Goal: Entertainment & Leisure: Consume media (video, audio)

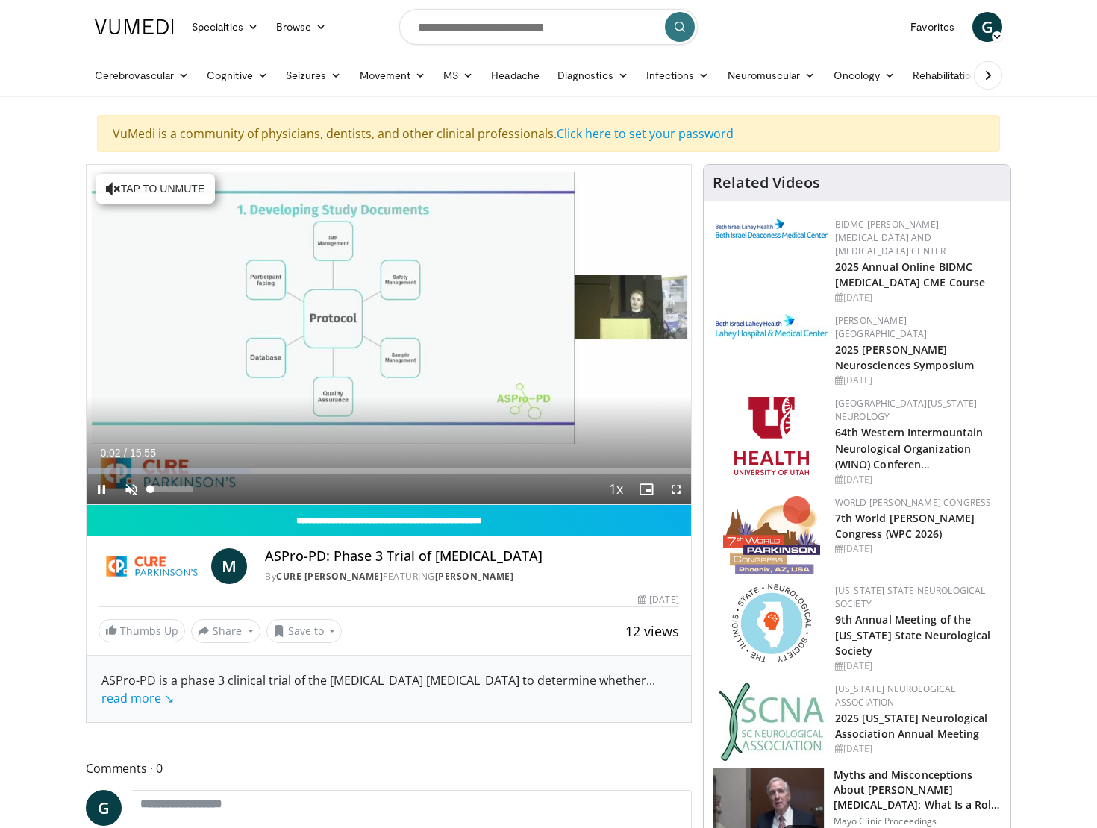
click at [122, 494] on span "Video Player" at bounding box center [131, 490] width 30 height 30
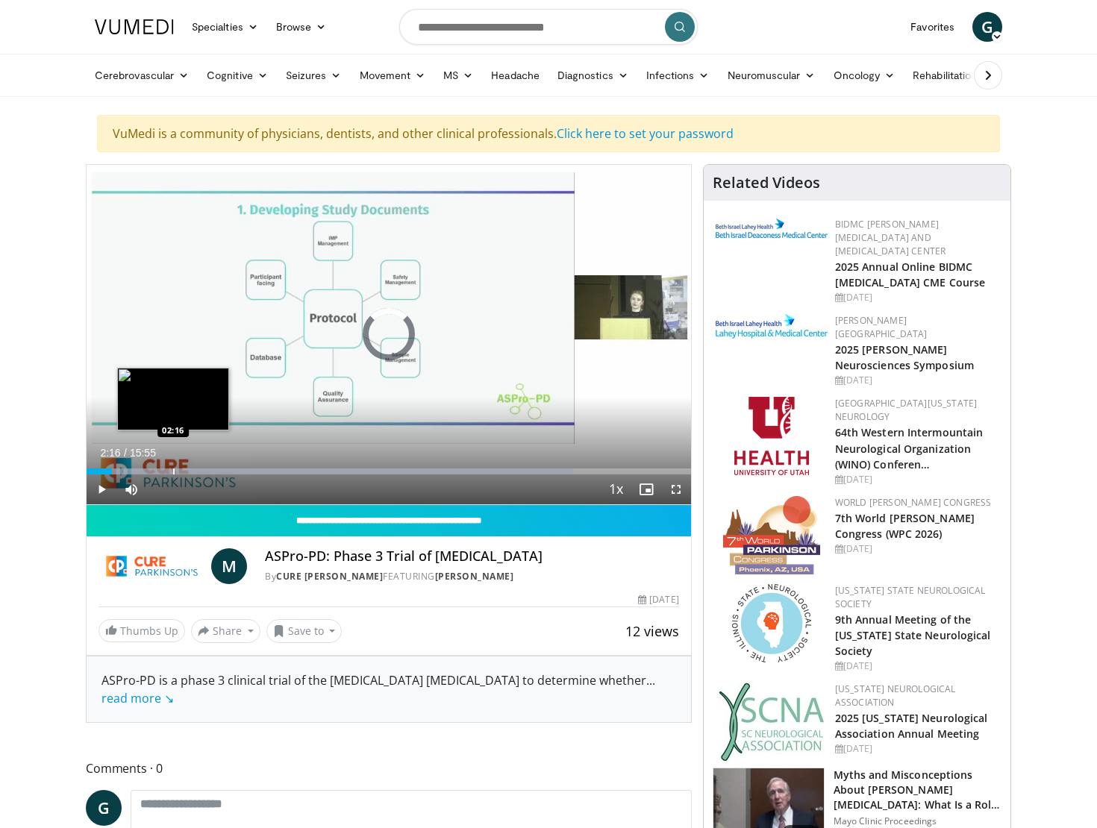
click at [172, 469] on div "Loaded : 80.47% 00:40 02:16" at bounding box center [389, 472] width 604 height 6
click at [208, 469] on div "Progress Bar" at bounding box center [208, 472] width 1 height 6
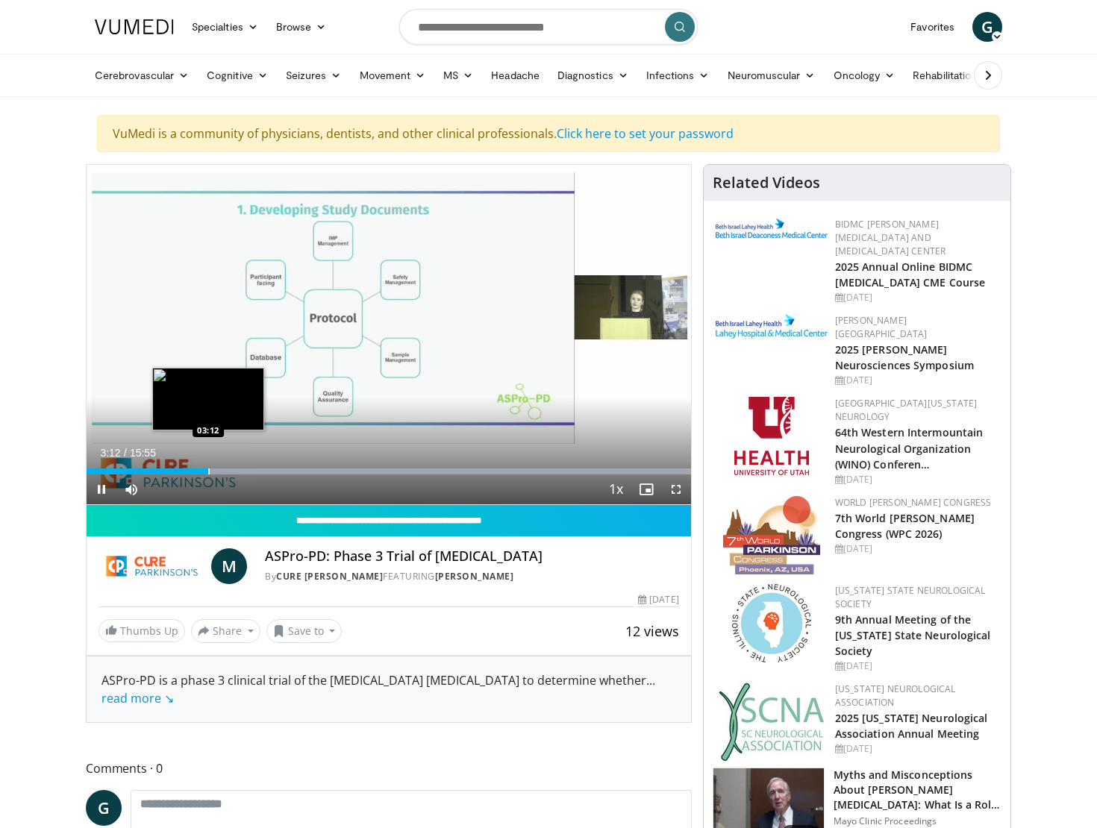
scroll to position [1, 0]
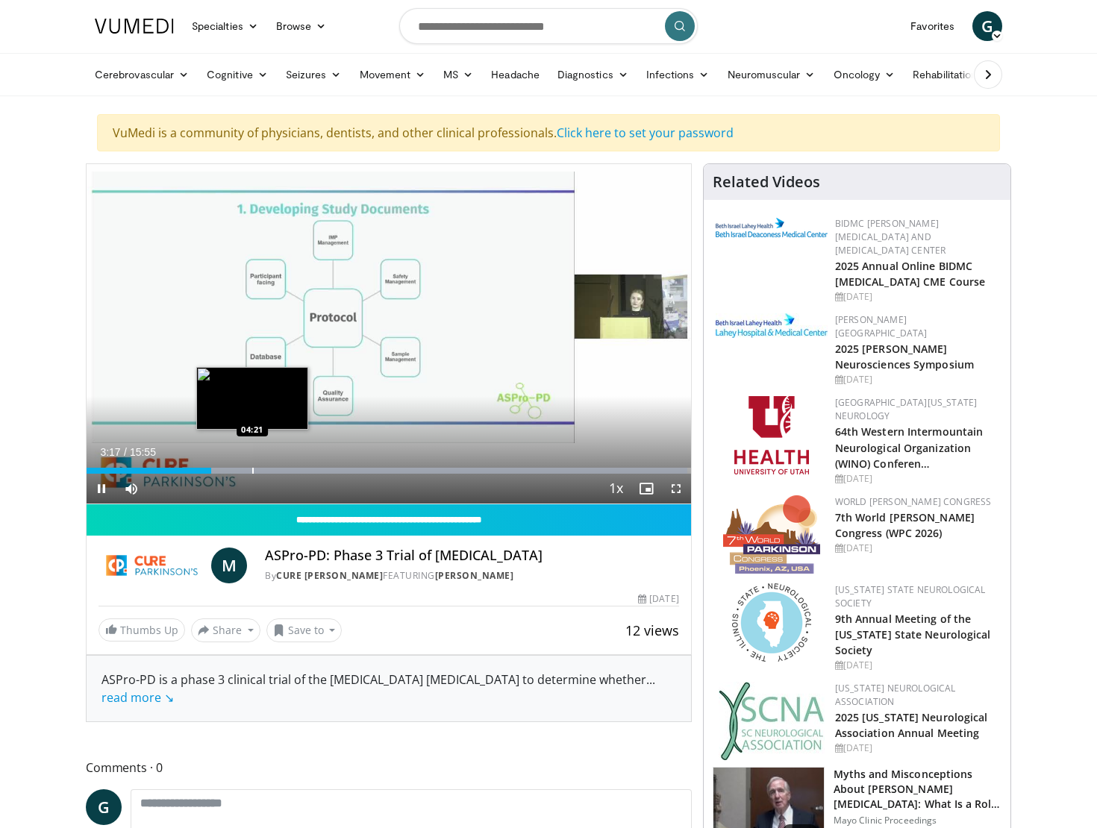
click at [252, 468] on div "Progress Bar" at bounding box center [252, 471] width 1 height 6
click at [679, 483] on span "Video Player" at bounding box center [676, 489] width 30 height 30
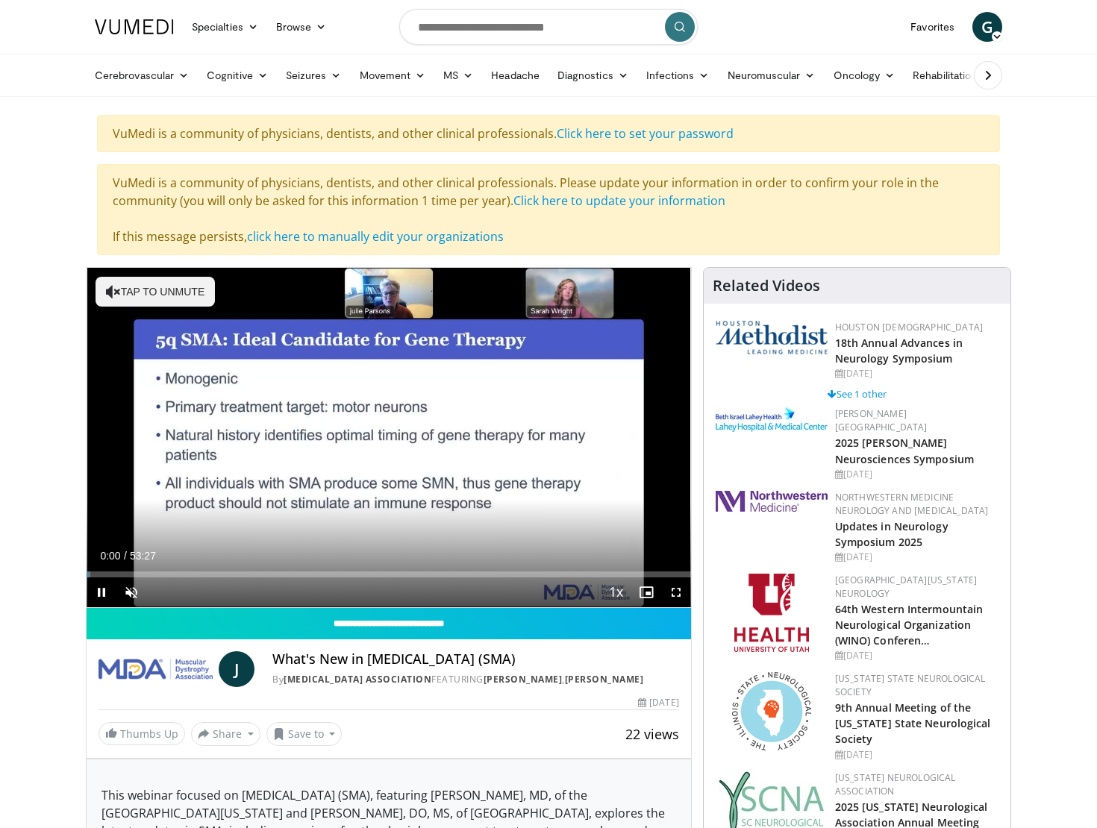
click at [680, 592] on span "Video Player" at bounding box center [676, 593] width 30 height 30
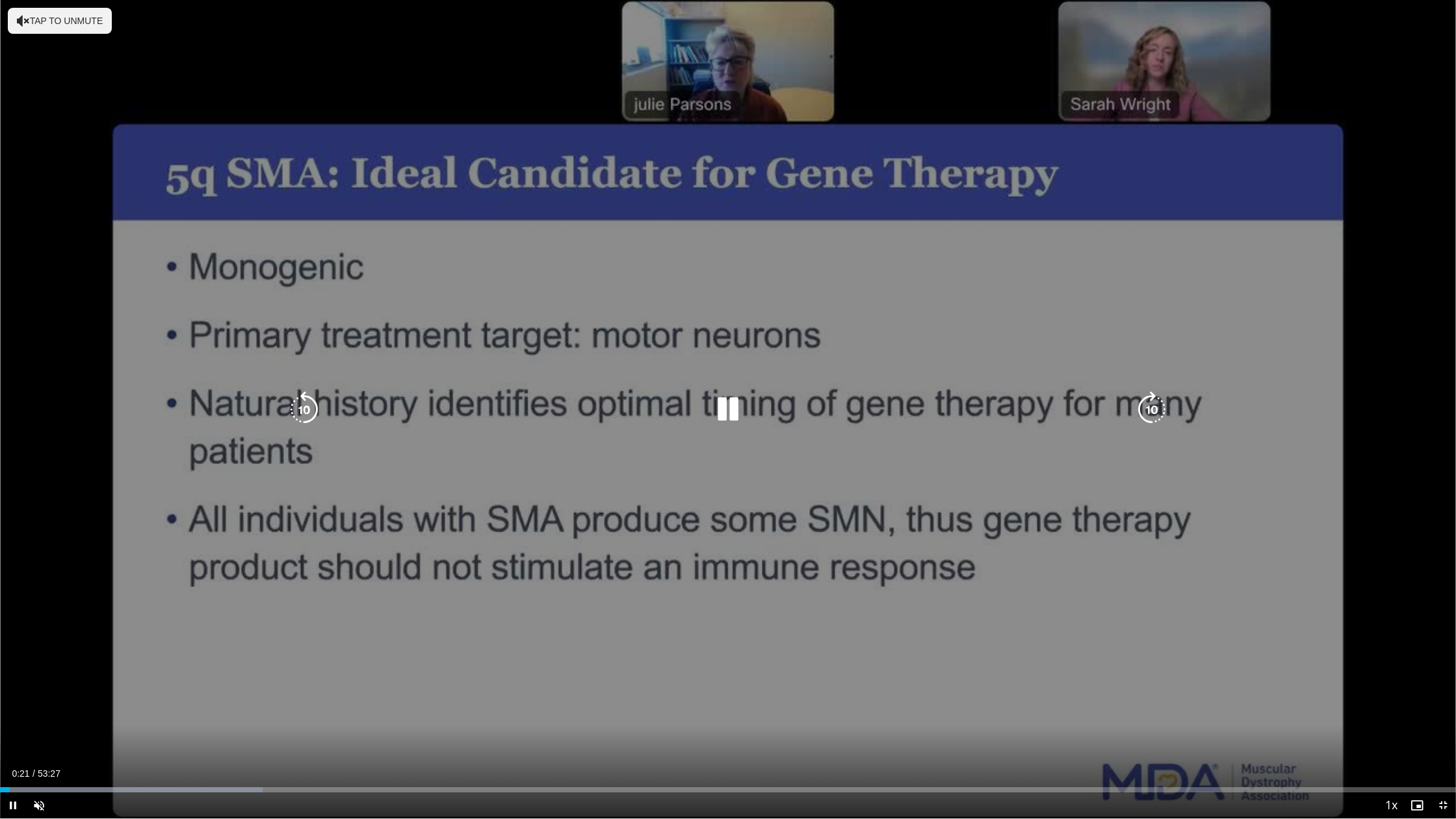
click at [71, 19] on button "Tap to unmute" at bounding box center [59, 21] width 104 height 26
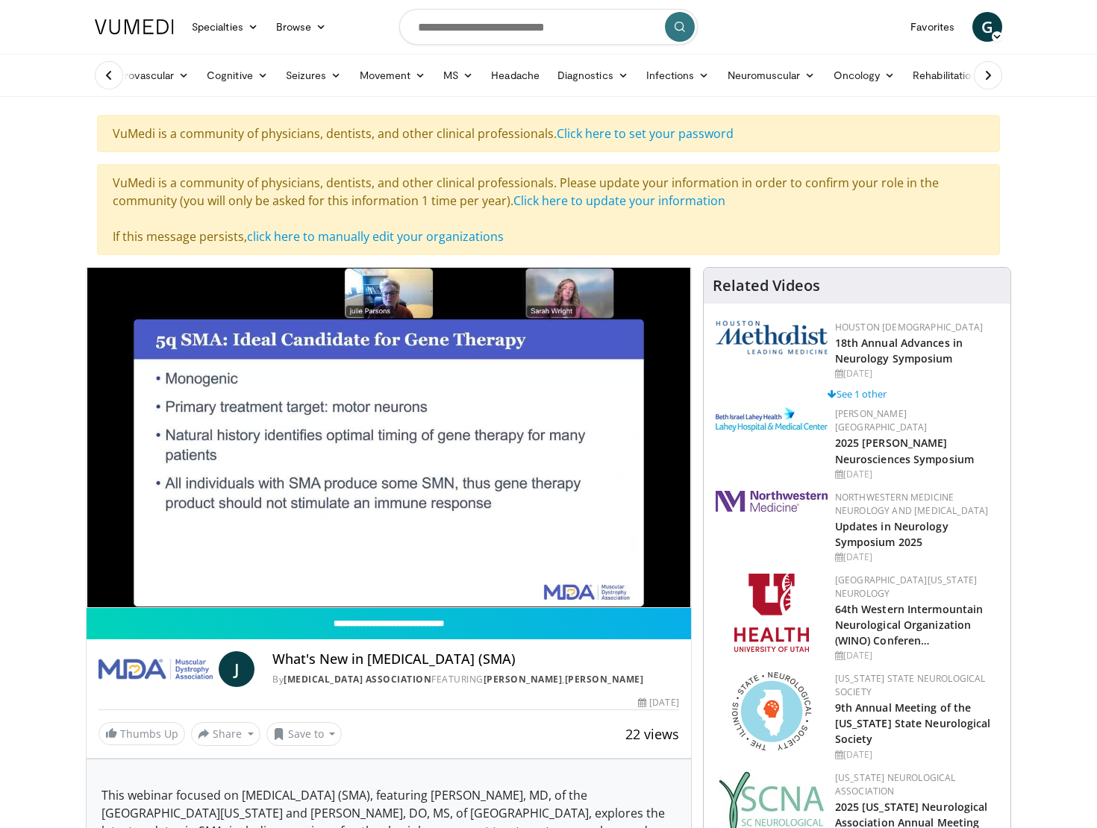
click at [494, 0] on form at bounding box center [548, 27] width 298 height 54
